Goal: Task Accomplishment & Management: Complete application form

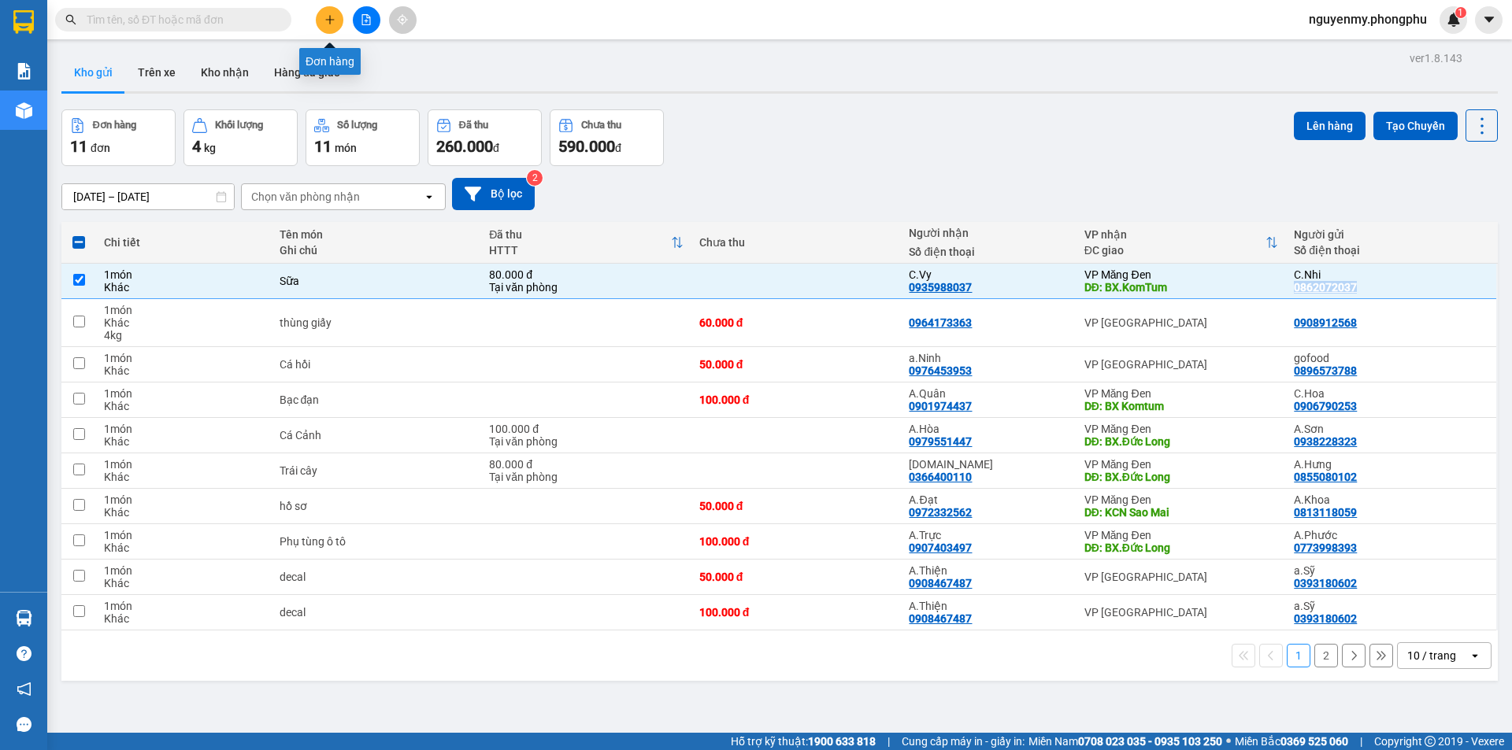
click at [330, 18] on icon "plus" at bounding box center [329, 19] width 1 height 9
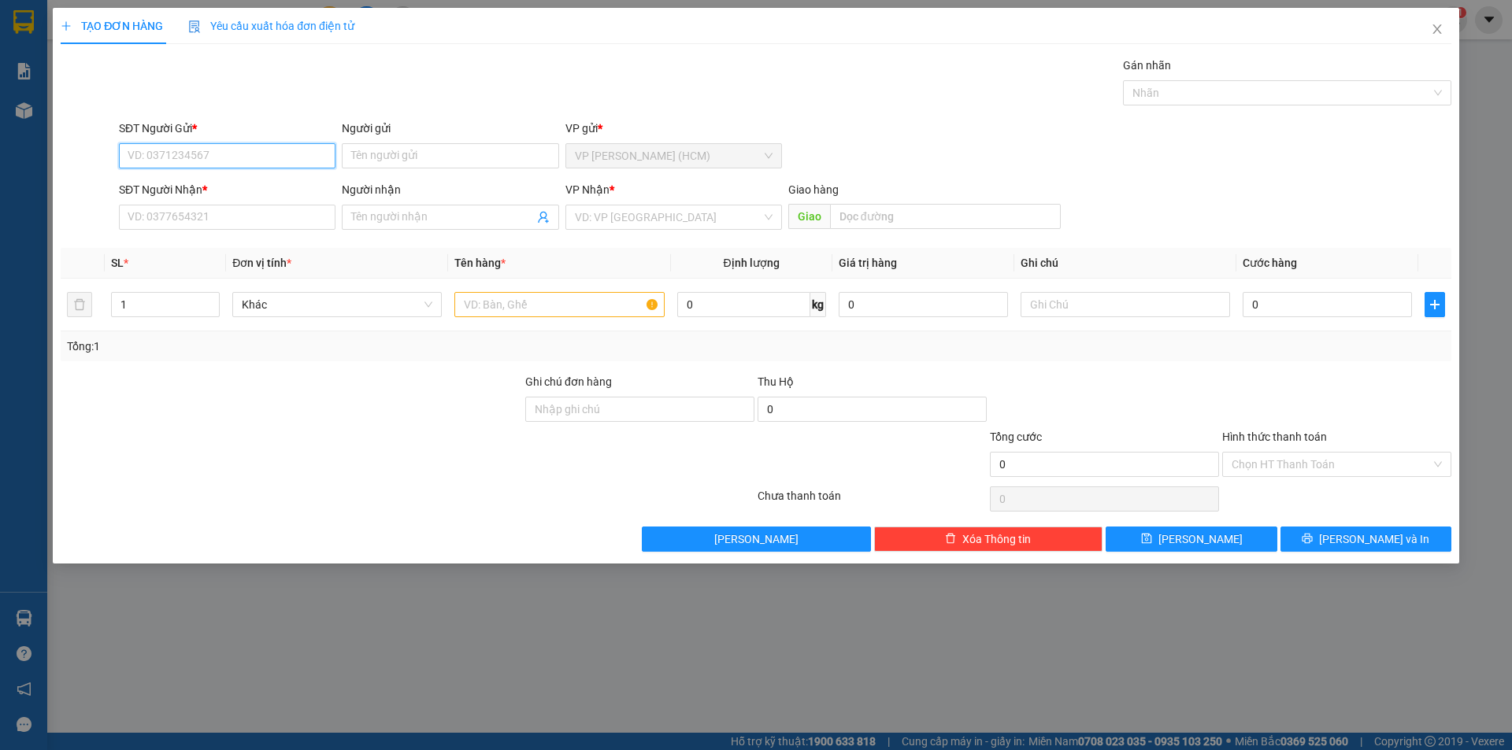
click at [202, 158] on input "SĐT Người Gửi *" at bounding box center [227, 155] width 217 height 25
type input "0944689386"
click at [433, 153] on input "Người gửi" at bounding box center [450, 155] width 217 height 25
type input "C.Tiên"
click at [272, 222] on input "SĐT Người Nhận *" at bounding box center [227, 217] width 217 height 25
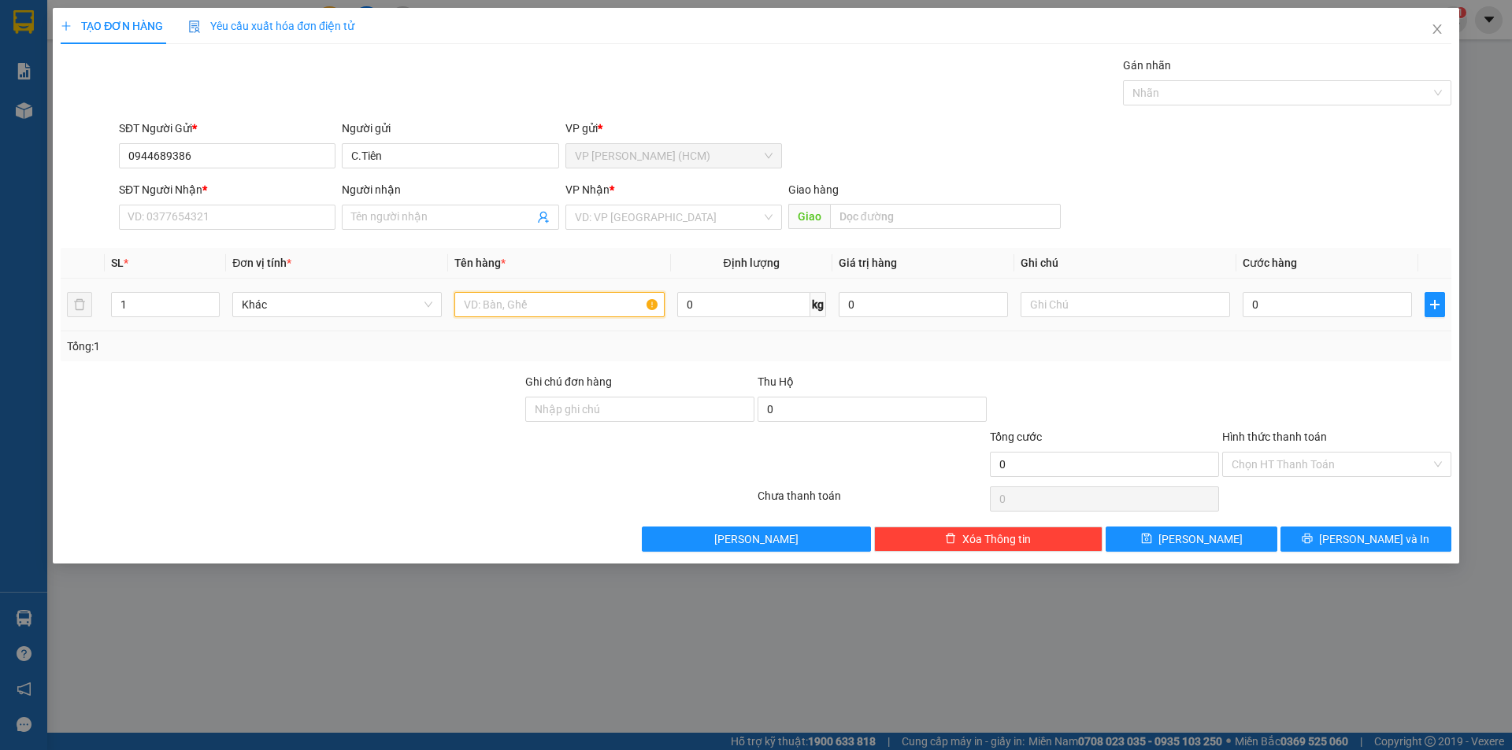
click at [476, 310] on input "text" at bounding box center [558, 304] width 209 height 25
type input "d"
type input "đ"
click at [198, 225] on input "SĐT Người Nhận *" at bounding box center [227, 217] width 217 height 25
type input "0834486831"
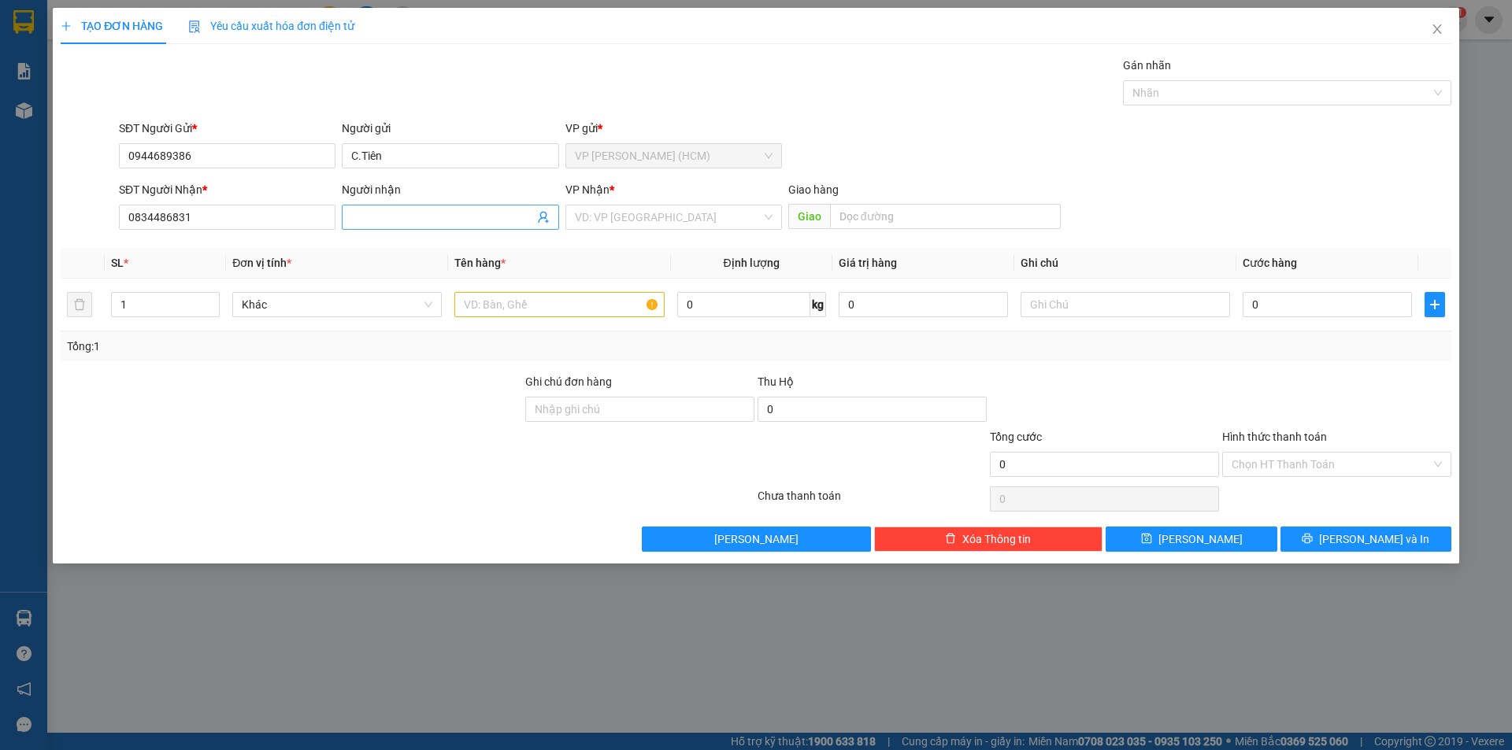
click at [356, 214] on input "Người nhận" at bounding box center [442, 217] width 182 height 17
type input "C.Nguyệt"
click at [628, 214] on input "search" at bounding box center [668, 218] width 187 height 24
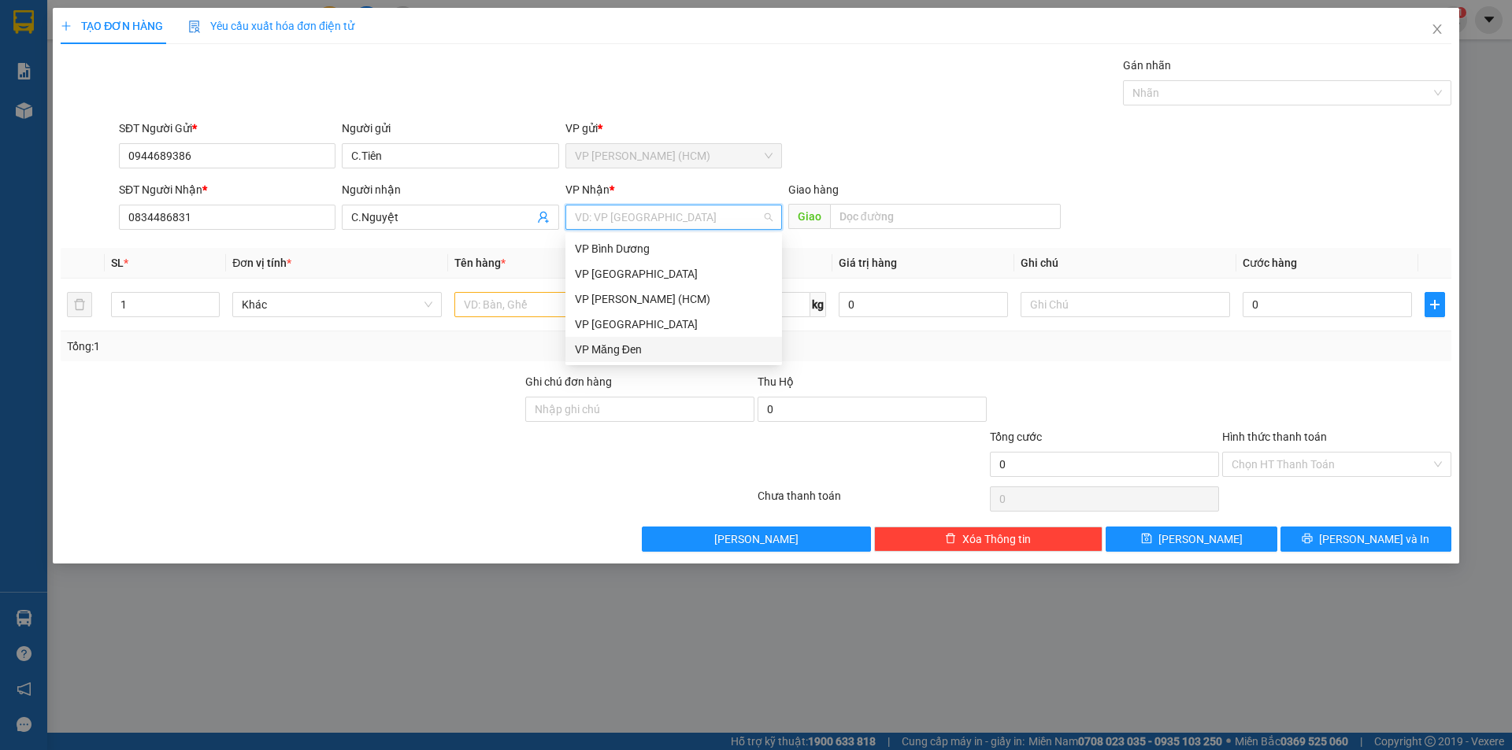
click at [617, 346] on div "VP Măng Đen" at bounding box center [674, 349] width 198 height 17
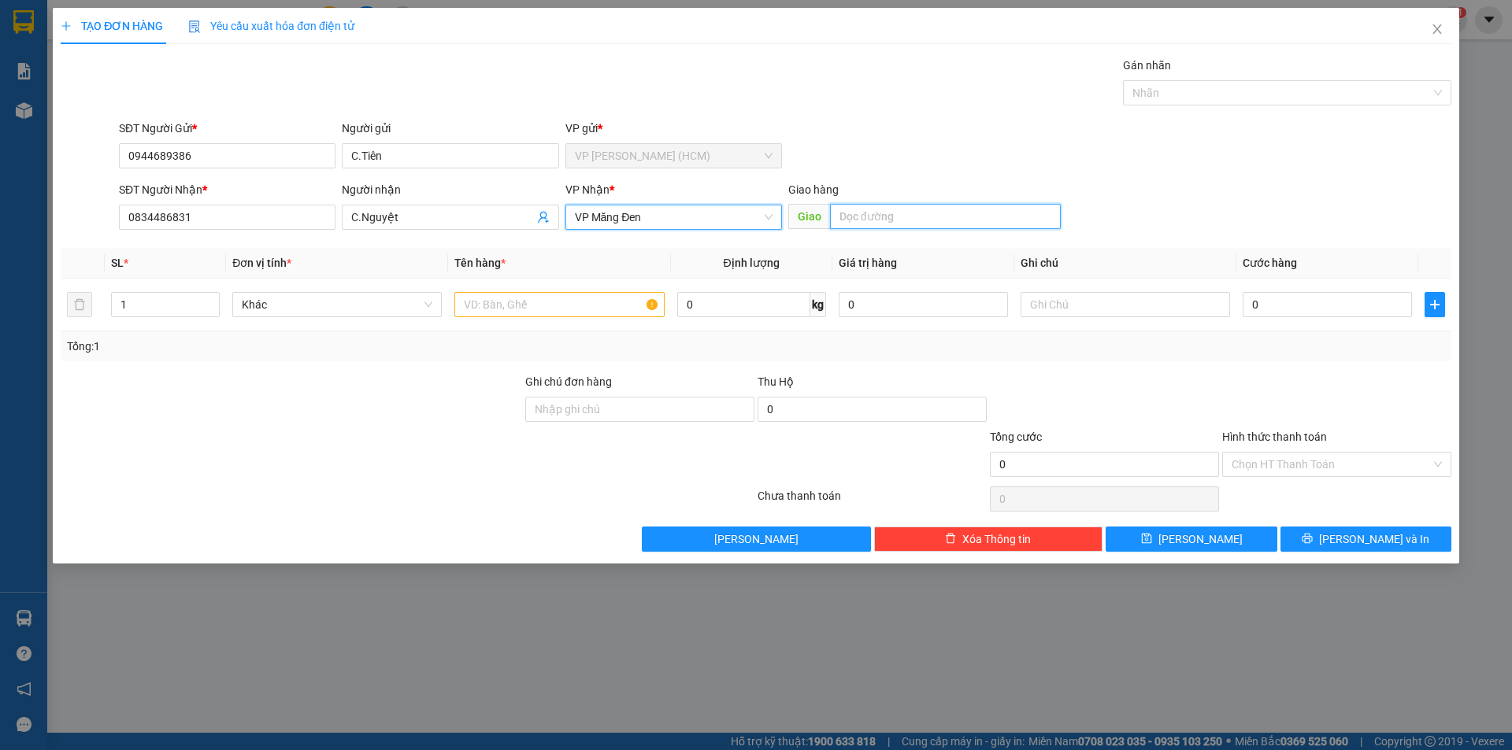
click at [893, 219] on input "text" at bounding box center [945, 216] width 231 height 25
type input "BX.Komtum"
click at [593, 311] on input "text" at bounding box center [558, 304] width 209 height 25
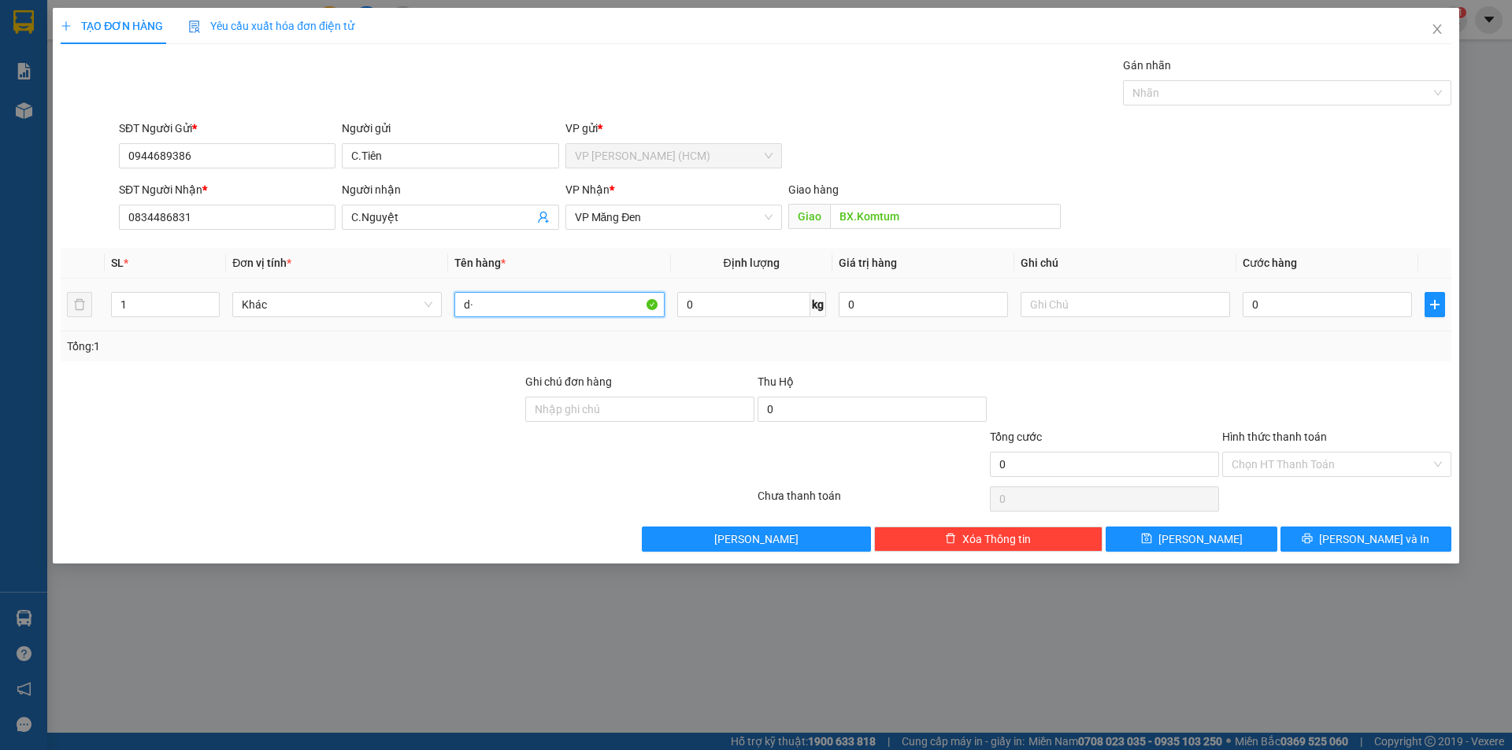
type input "d"
type input "đồ đông lạnh"
click at [1317, 307] on input "0" at bounding box center [1327, 304] width 169 height 25
type input "8"
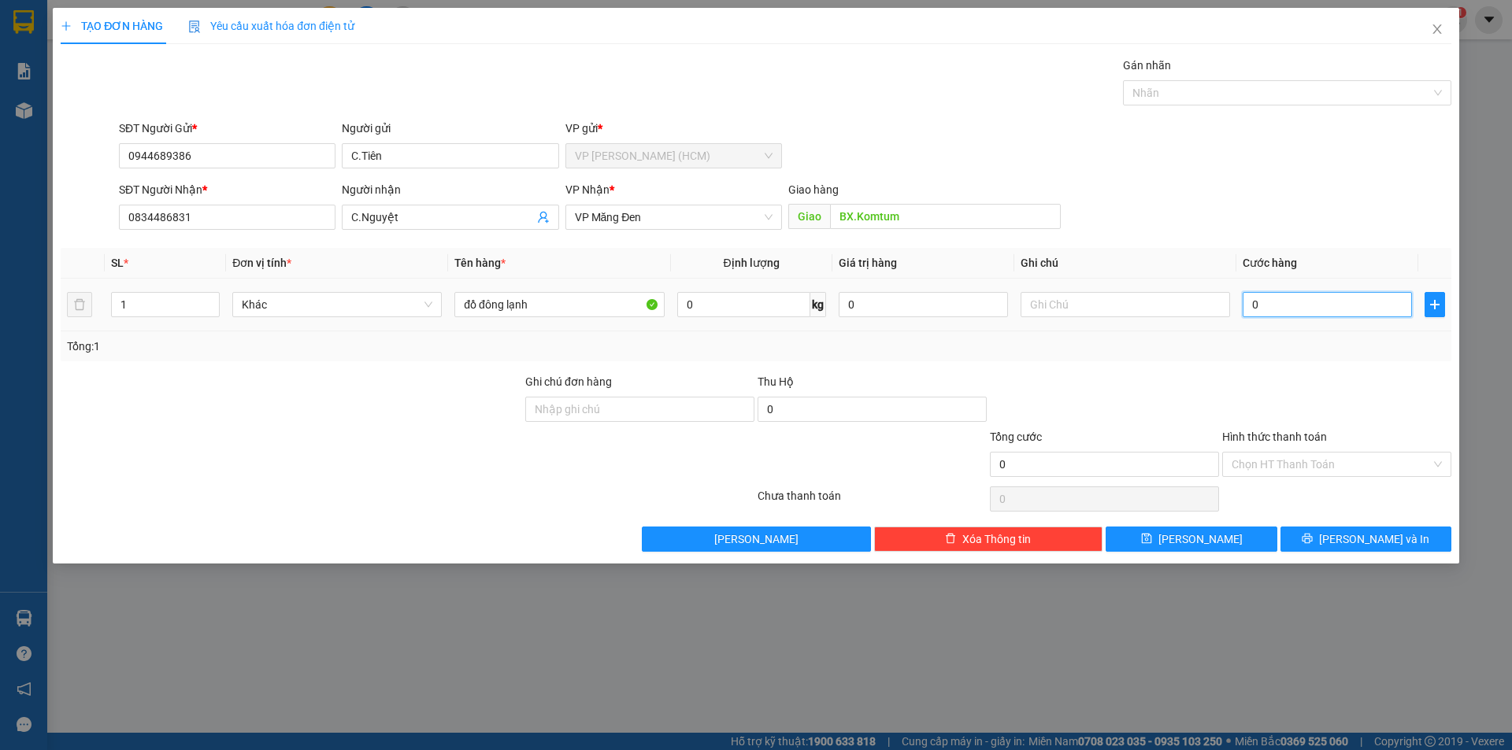
type input "8"
type input "80"
type input "800"
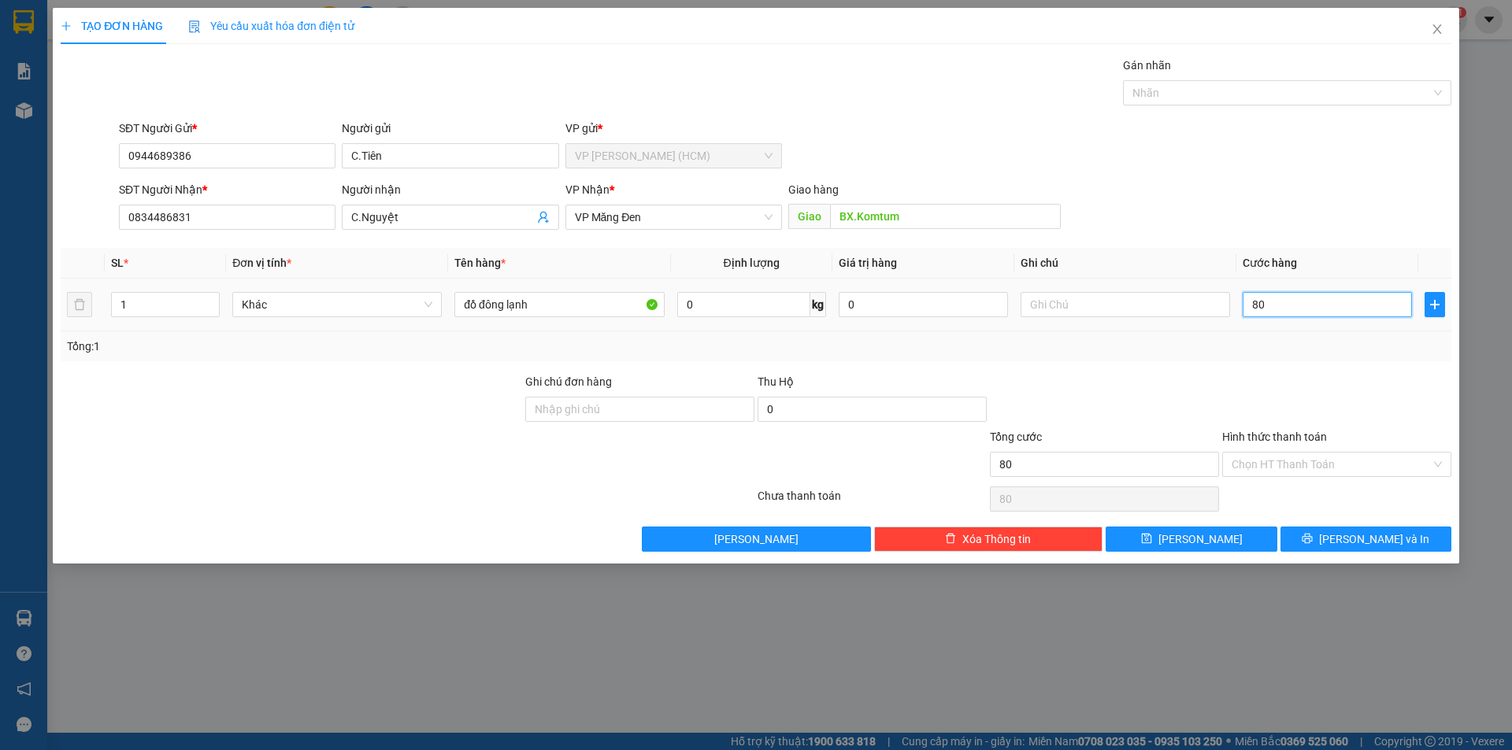
type input "800"
type input "8.000"
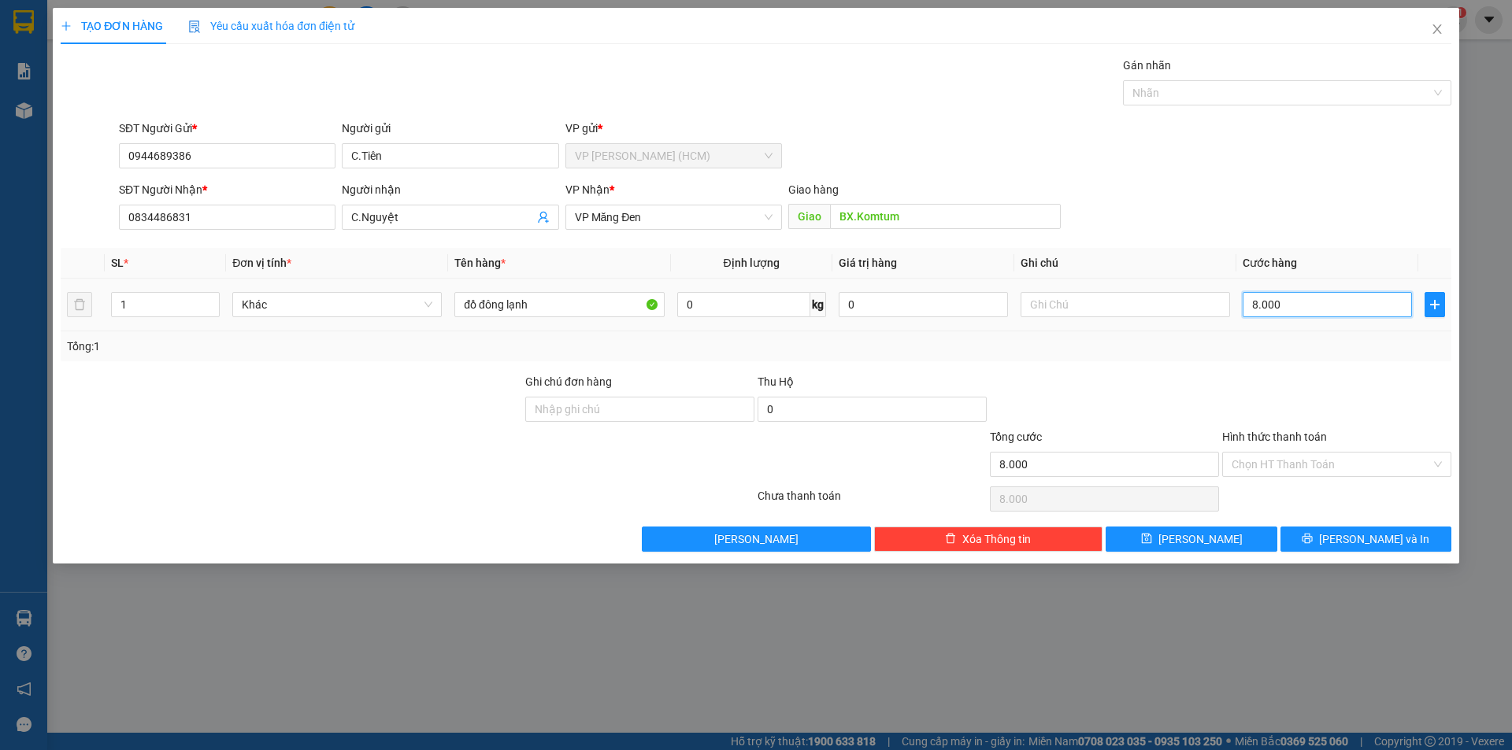
type input "80.000"
click at [1353, 472] on input "Hình thức thanh toán" at bounding box center [1331, 465] width 199 height 24
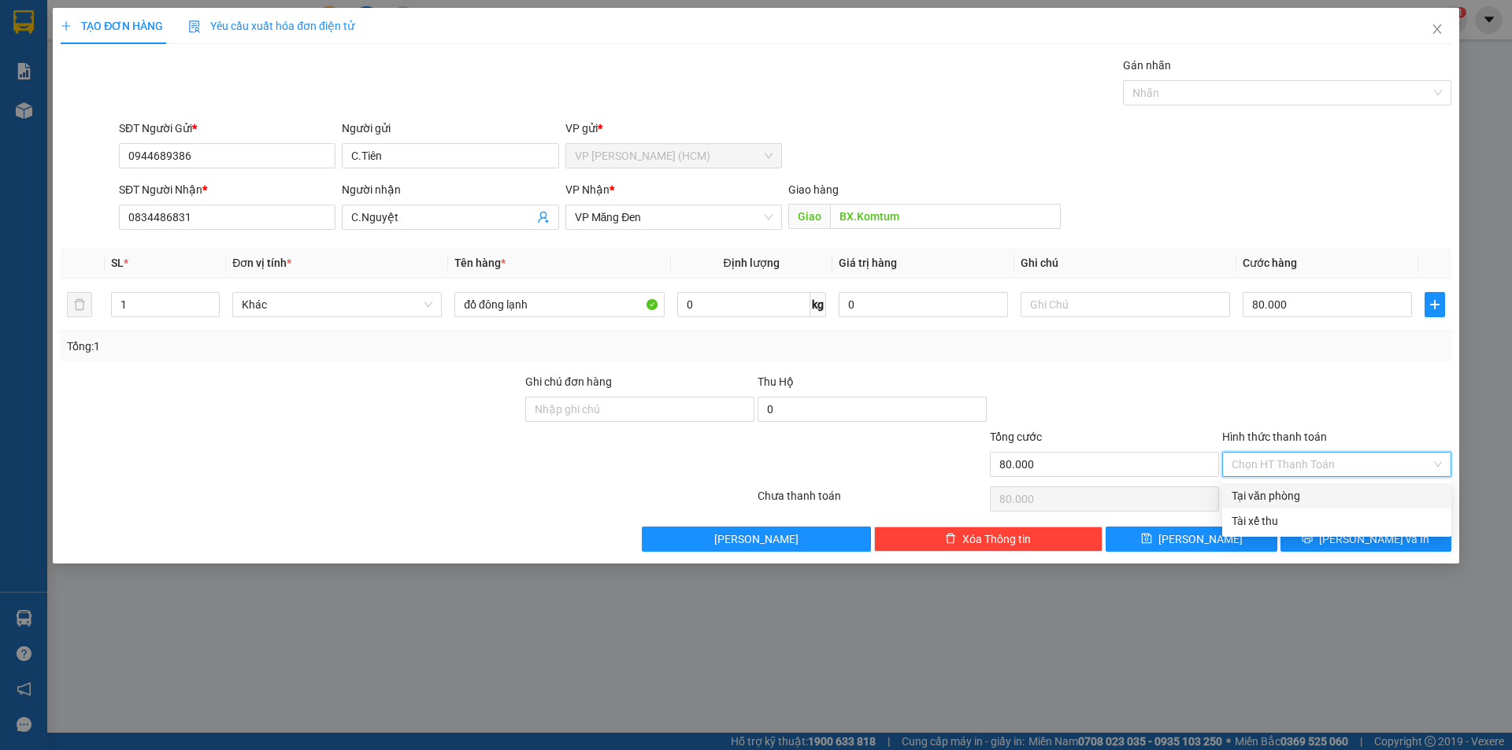
click at [1292, 495] on div "Tại văn phòng" at bounding box center [1337, 495] width 210 height 17
type input "0"
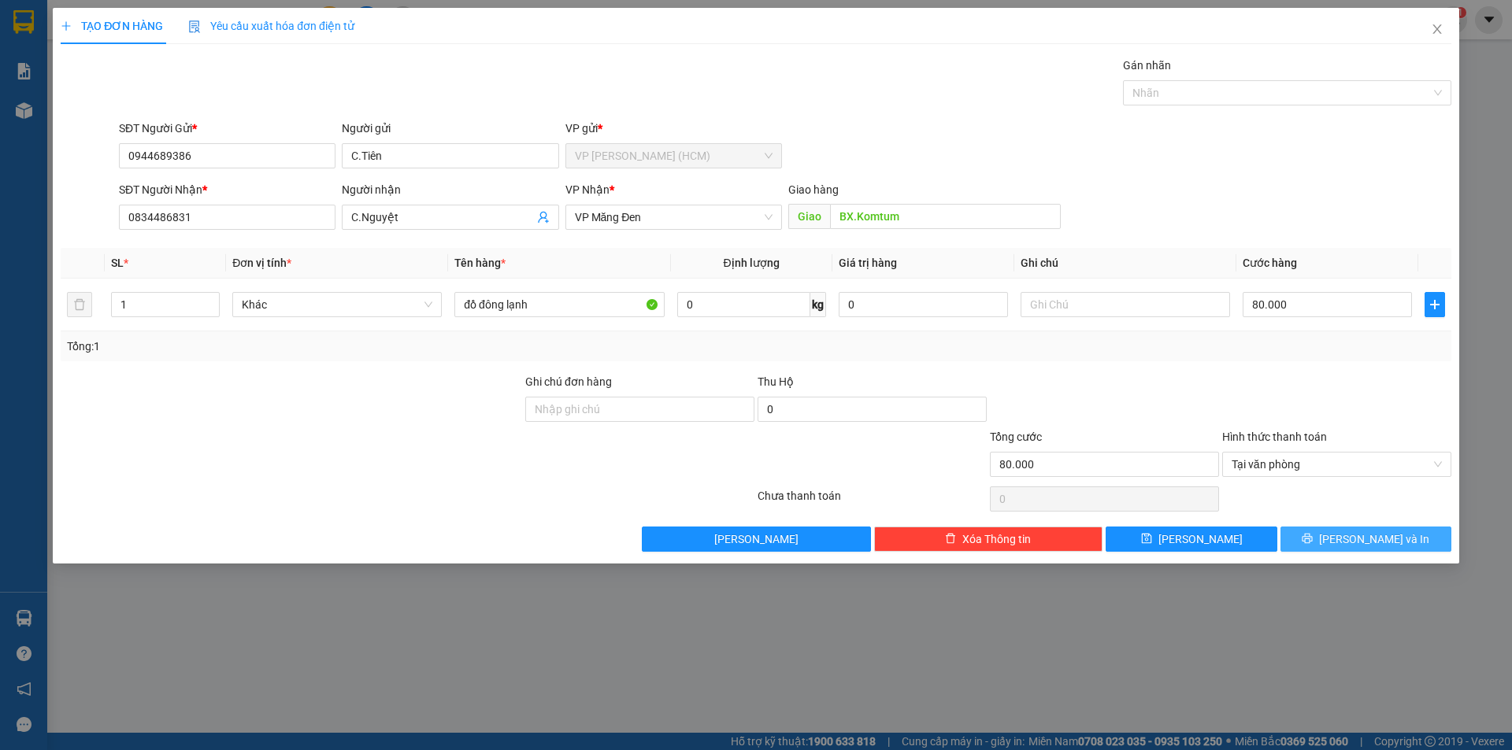
click at [1325, 537] on button "[PERSON_NAME] và In" at bounding box center [1365, 539] width 171 height 25
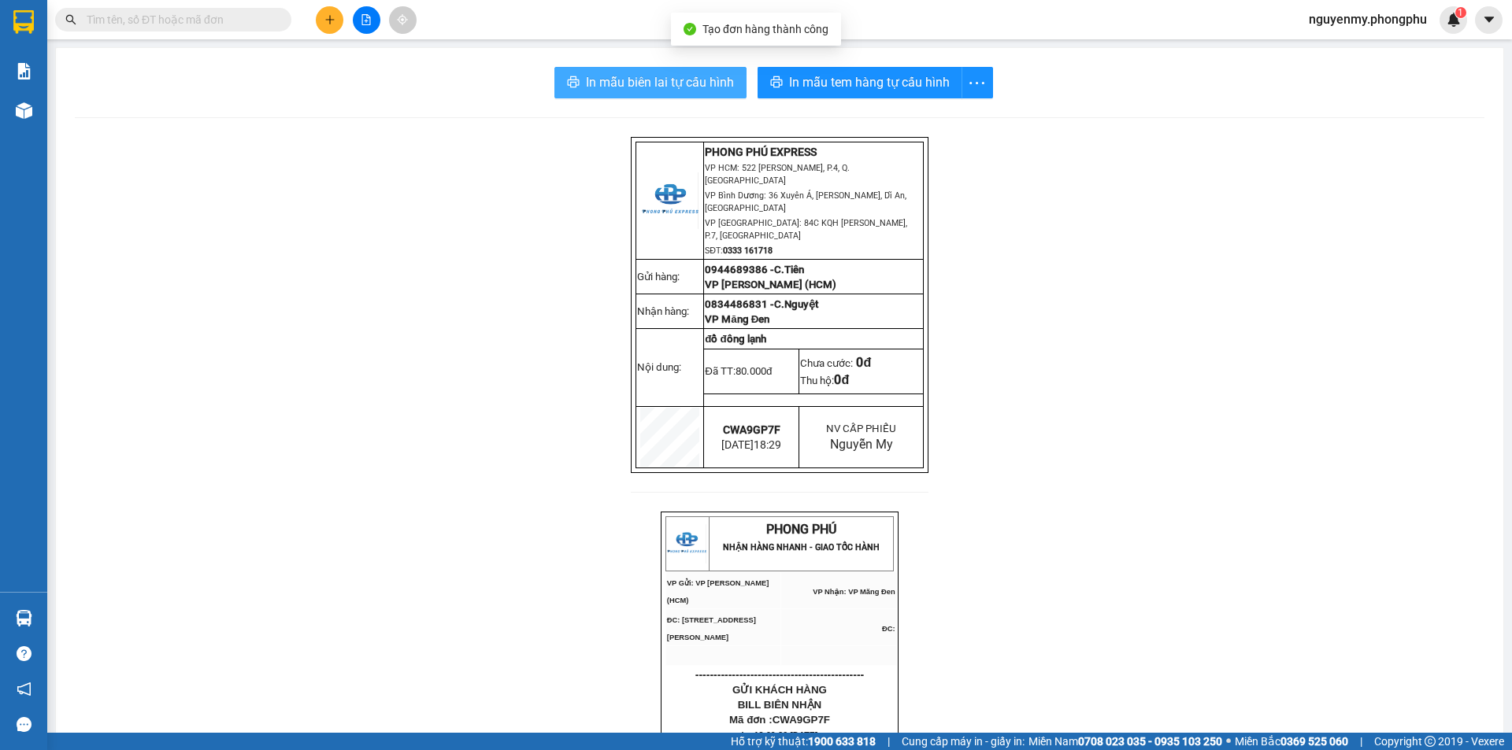
click at [658, 87] on span "In mẫu biên lai tự cấu hình" at bounding box center [660, 82] width 148 height 20
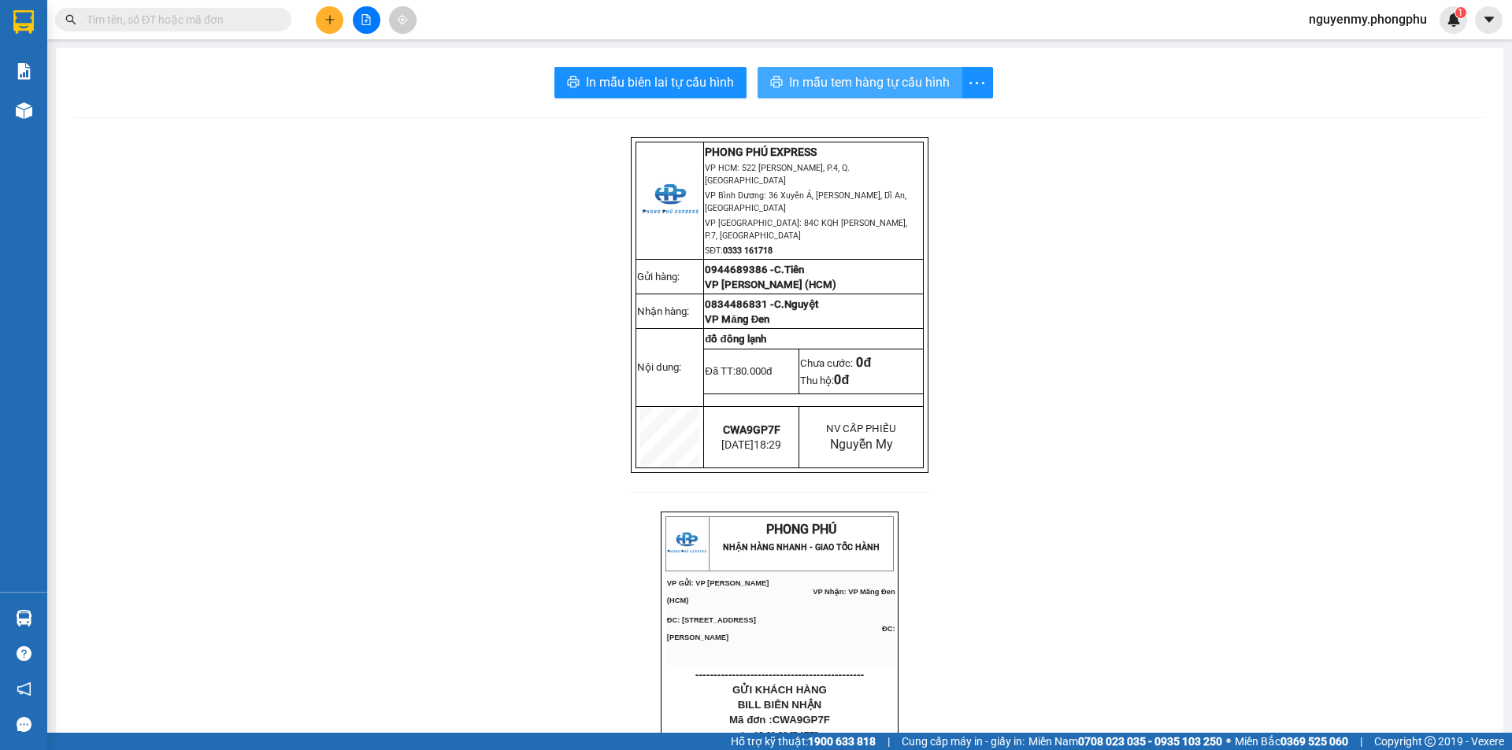
click at [835, 80] on span "In mẫu tem hàng tự cấu hình" at bounding box center [869, 82] width 161 height 20
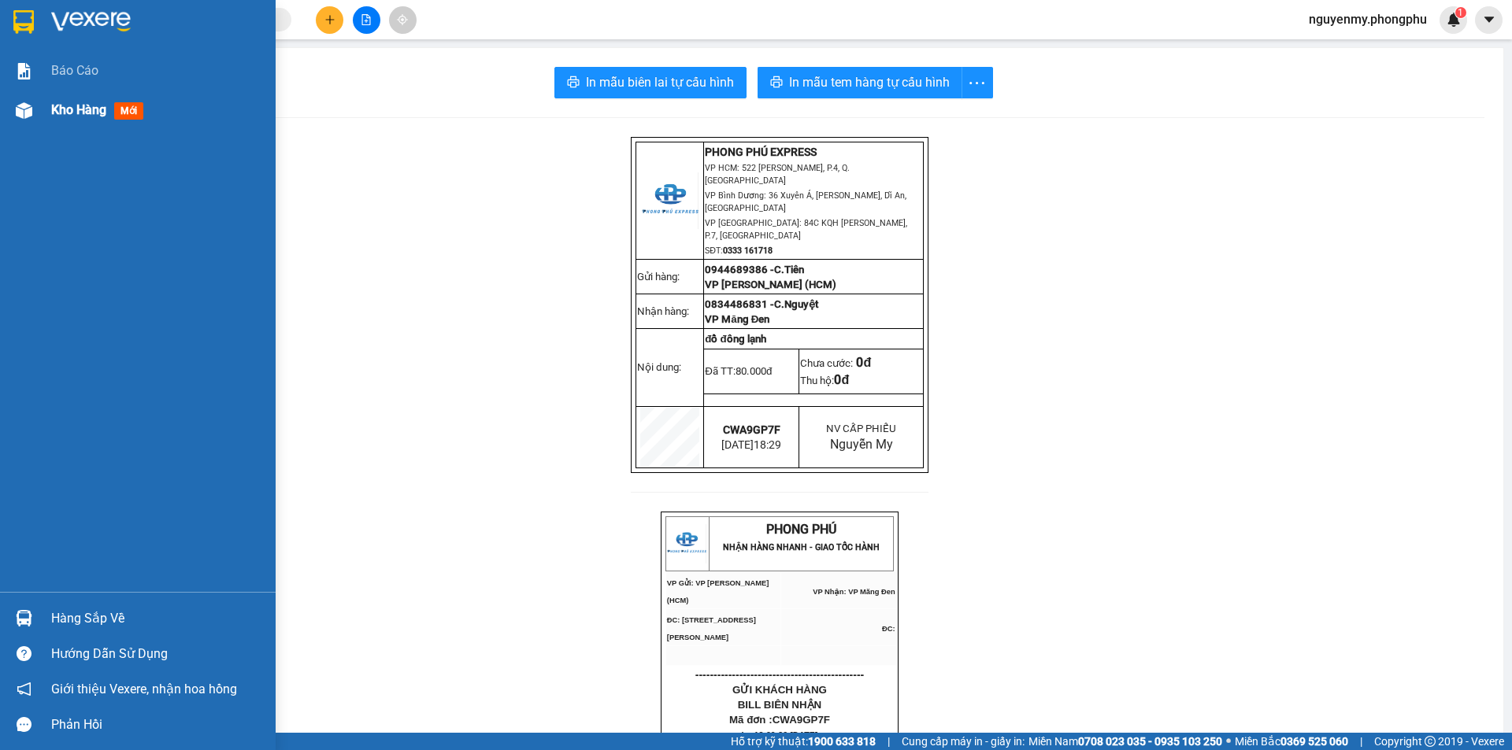
click at [21, 100] on div at bounding box center [24, 111] width 28 height 28
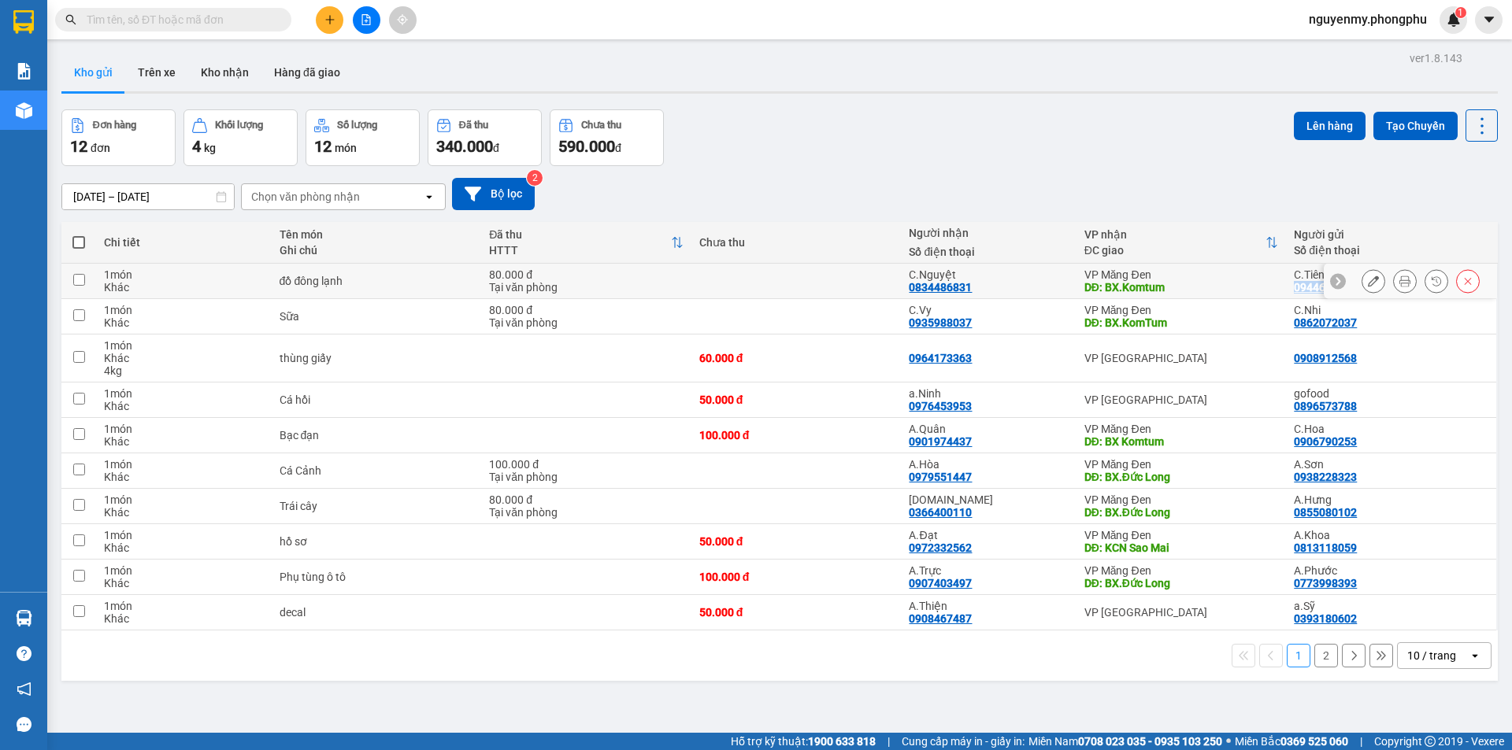
drag, startPoint x: 1280, startPoint y: 285, endPoint x: 1402, endPoint y: 288, distance: 121.3
click at [1402, 288] on tr "1 món Khác đồ đông lạnh 80.000 đ Tại văn phòng C.Nguyệt 0834486831 VP Măng Đen …" at bounding box center [779, 281] width 1436 height 35
checkbox input "true"
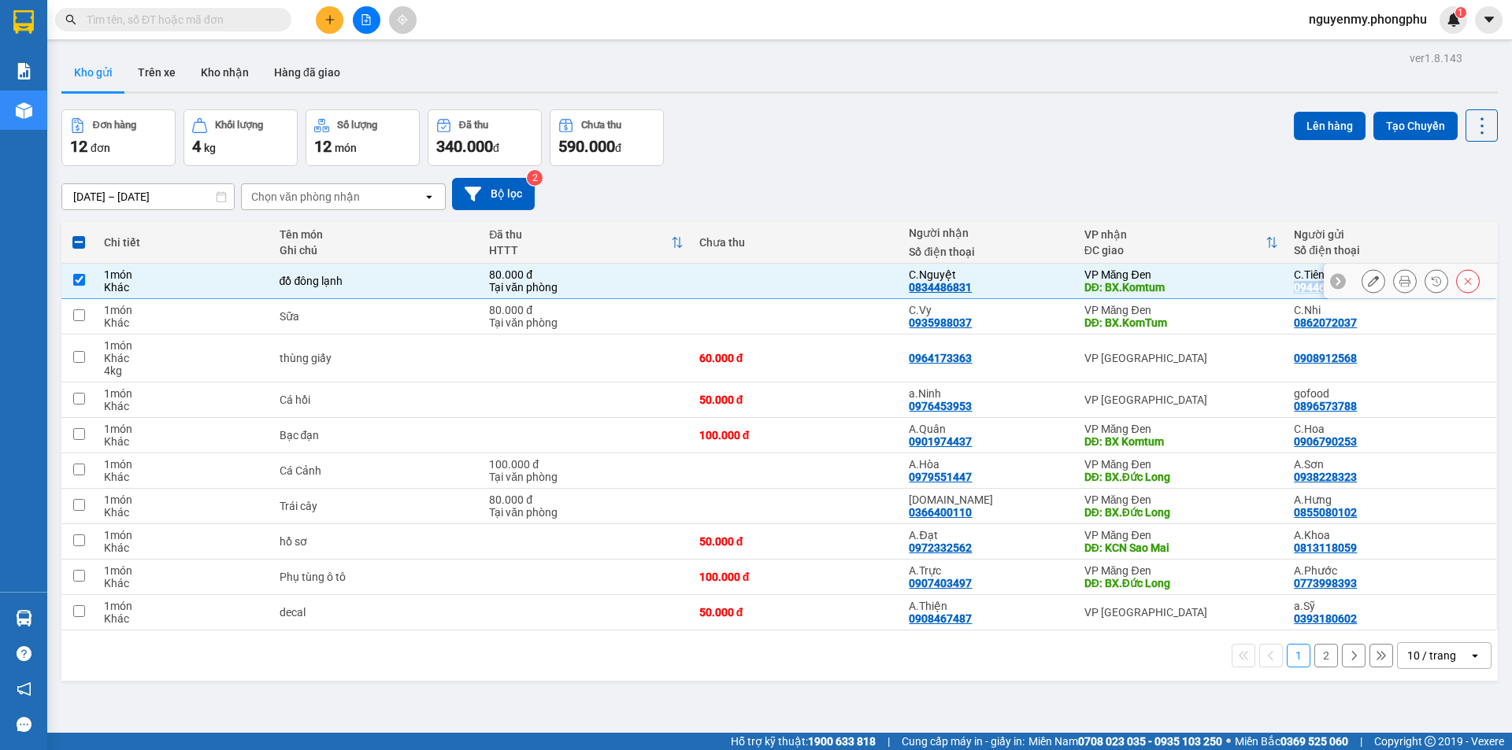
copy tr "0944689386"
